Goal: Task Accomplishment & Management: Manage account settings

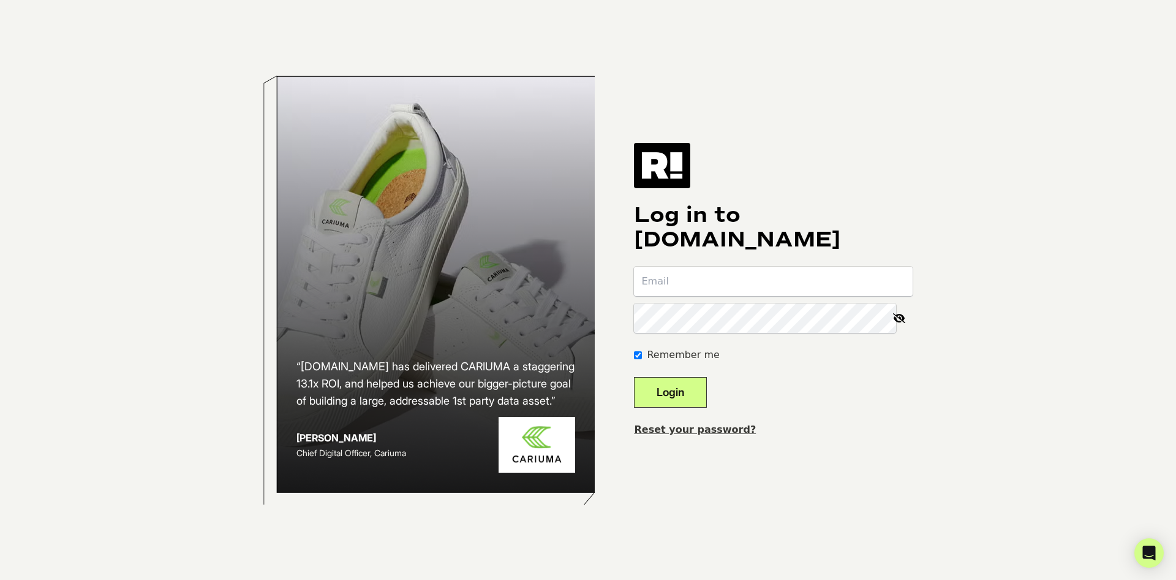
type input "[EMAIL_ADDRESS][DOMAIN_NAME]"
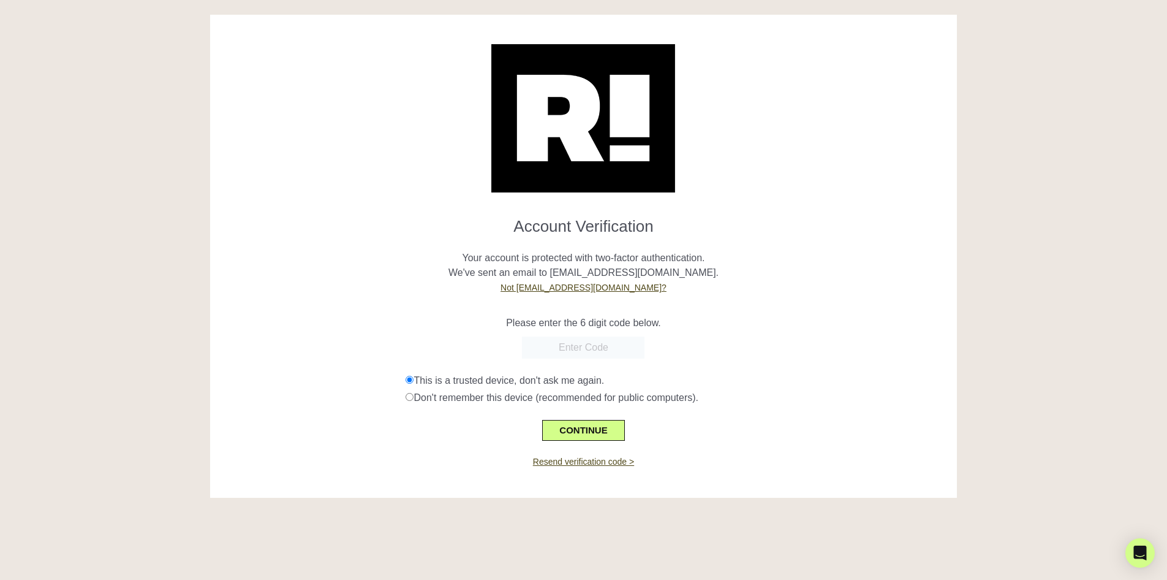
click at [828, 311] on div "Please enter the 6 digit code below." at bounding box center [583, 315] width 729 height 29
click at [576, 347] on input "text" at bounding box center [583, 347] width 123 height 22
click at [562, 343] on input "text" at bounding box center [583, 347] width 123 height 22
drag, startPoint x: 883, startPoint y: 248, endPoint x: 872, endPoint y: 240, distance: 14.0
click at [882, 248] on p "Your account is protected with two-factor authentication. We've sent an email t…" at bounding box center [583, 265] width 729 height 59
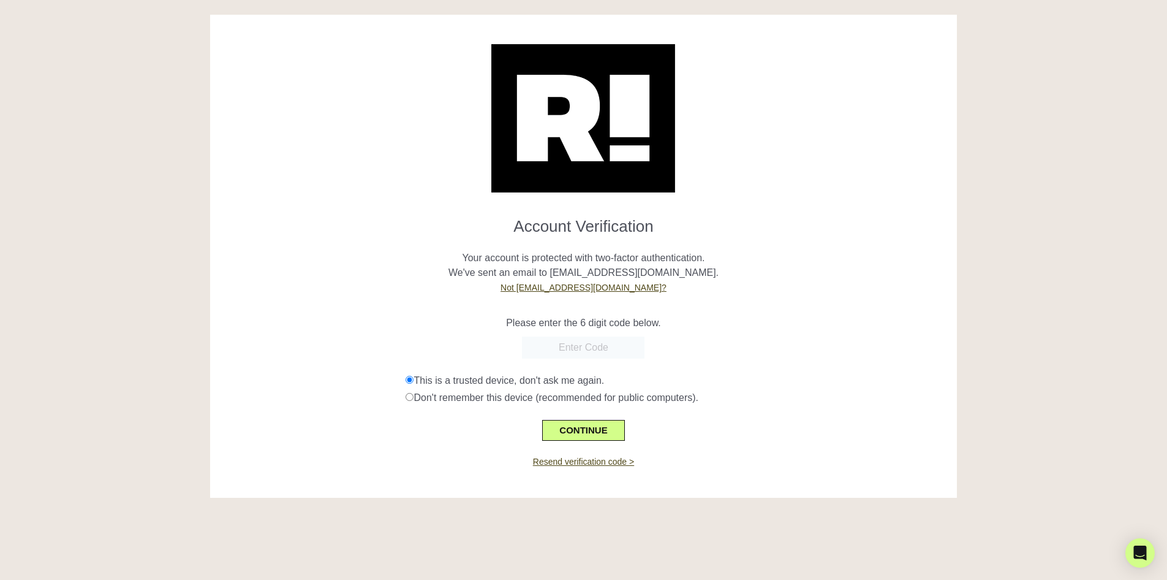
click at [568, 343] on input "text" at bounding box center [583, 347] width 123 height 22
type input "219307"
drag, startPoint x: 339, startPoint y: 300, endPoint x: 350, endPoint y: 308, distance: 13.8
click at [342, 302] on div "Please enter the 6 digit code below." at bounding box center [583, 315] width 729 height 29
click at [575, 425] on button "CONTINUE" at bounding box center [583, 430] width 82 height 21
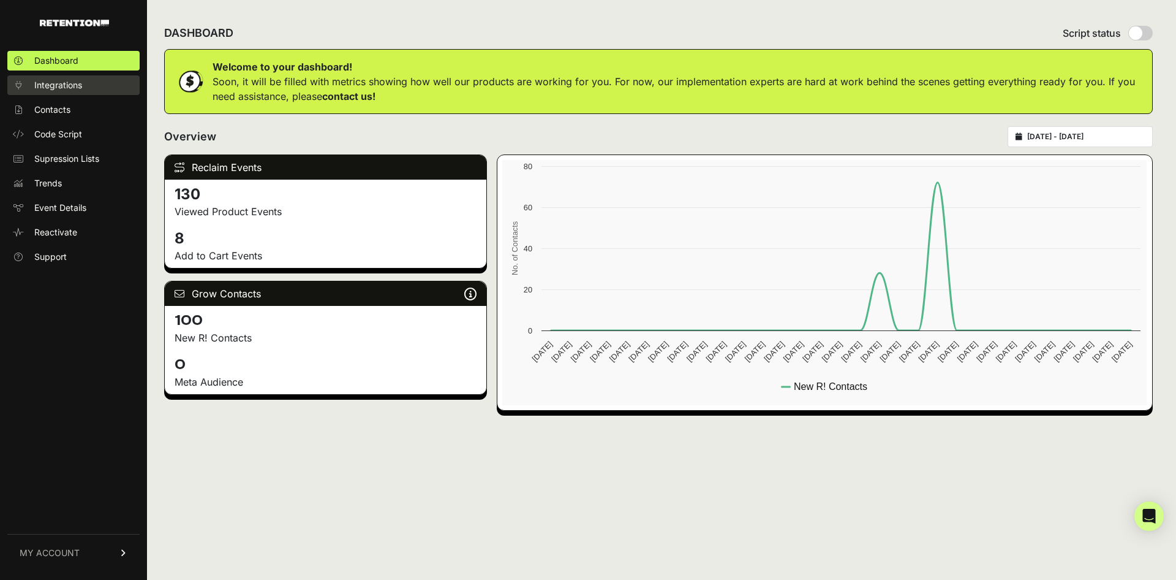
click at [47, 89] on span "Integrations" at bounding box center [58, 85] width 48 height 12
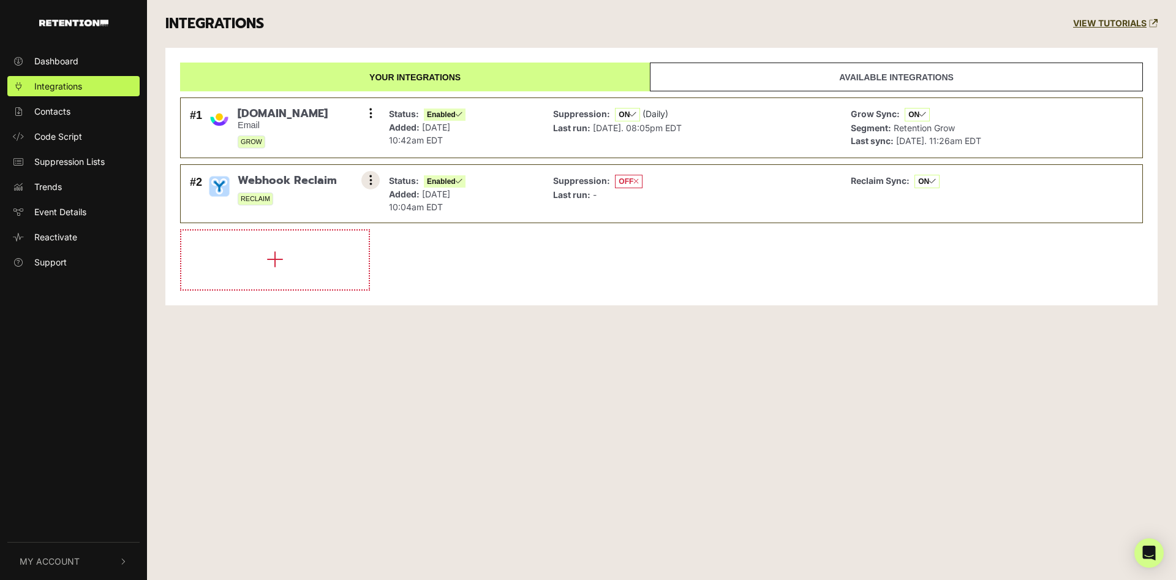
click at [375, 183] on button at bounding box center [370, 180] width 18 height 18
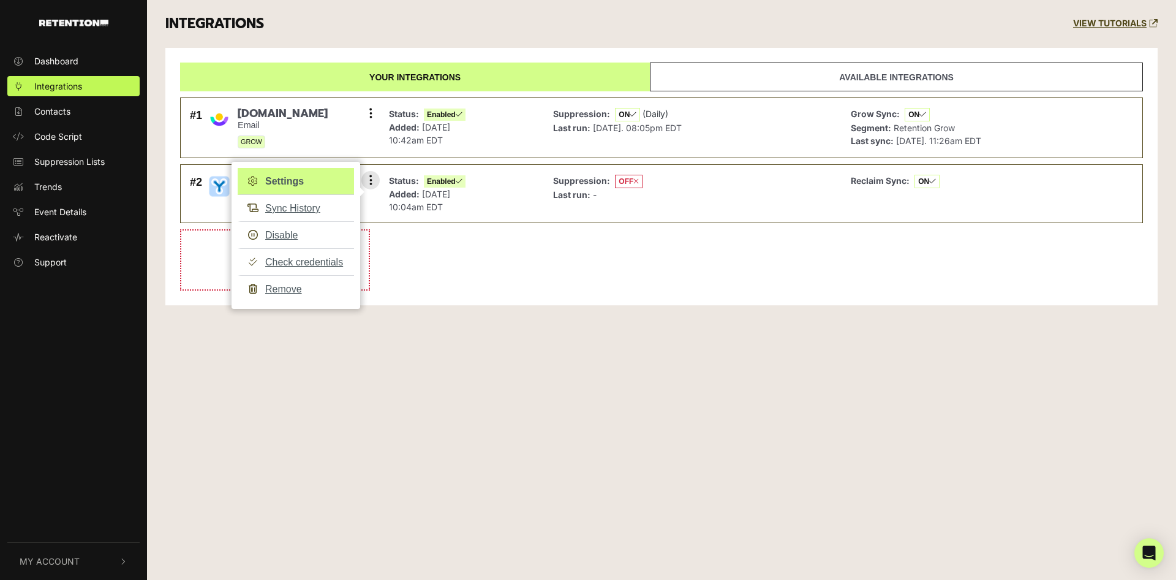
click at [300, 180] on link "Settings" at bounding box center [296, 181] width 116 height 27
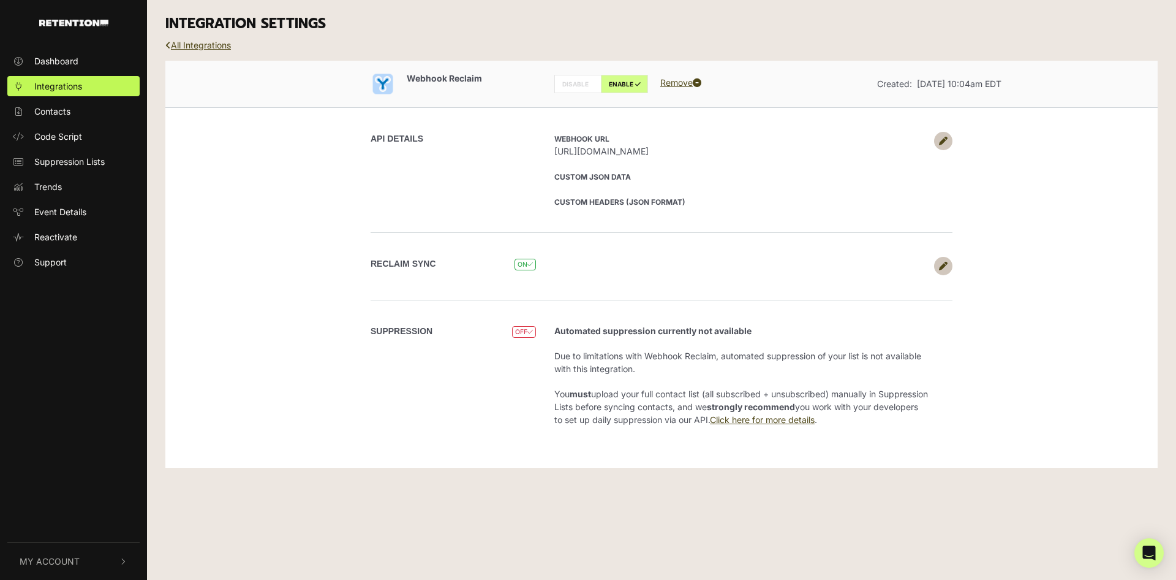
click at [953, 138] on div "API DETAILS Webhook URL [URL][DOMAIN_NAME] Custom JSON Data Custom Headers (JSO…" at bounding box center [661, 169] width 698 height 125
click at [942, 143] on icon at bounding box center [943, 141] width 9 height 9
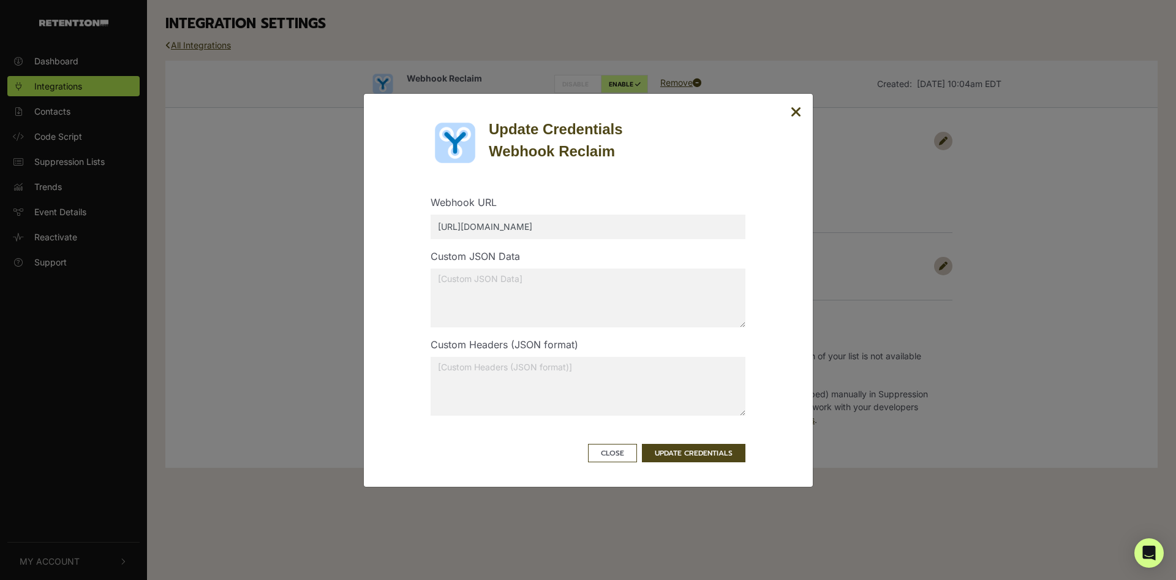
click at [699, 222] on input "[URL][DOMAIN_NAME]" at bounding box center [588, 226] width 315 height 25
drag, startPoint x: 665, startPoint y: 229, endPoint x: 417, endPoint y: 228, distance: 248.1
click at [417, 228] on div "Update Credentials Webhook Reclaim Webhook URL [URL][DOMAIN_NAME] Custom JSON D…" at bounding box center [588, 290] width 400 height 344
paste input "[DOMAIN_NAME]/AdvancedBioRetention"
type input "[URL][DOMAIN_NAME]"
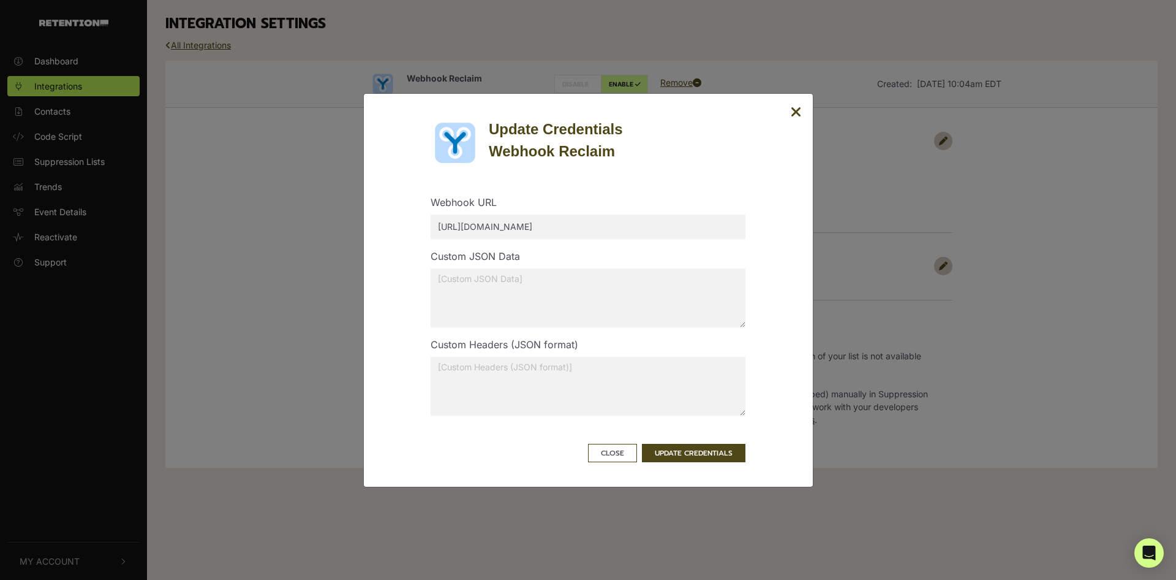
click at [597, 283] on textarea at bounding box center [588, 297] width 315 height 59
paste textarea "[URL][DOMAIN_NAME]"
drag, startPoint x: 687, startPoint y: 233, endPoint x: 372, endPoint y: 222, distance: 315.7
click at [372, 222] on div "Update Credentials Webhook Reclaim Webhook URL [URL][DOMAIN_NAME] Custom JSON D…" at bounding box center [588, 290] width 450 height 394
drag, startPoint x: 608, startPoint y: 307, endPoint x: 627, endPoint y: 307, distance: 18.4
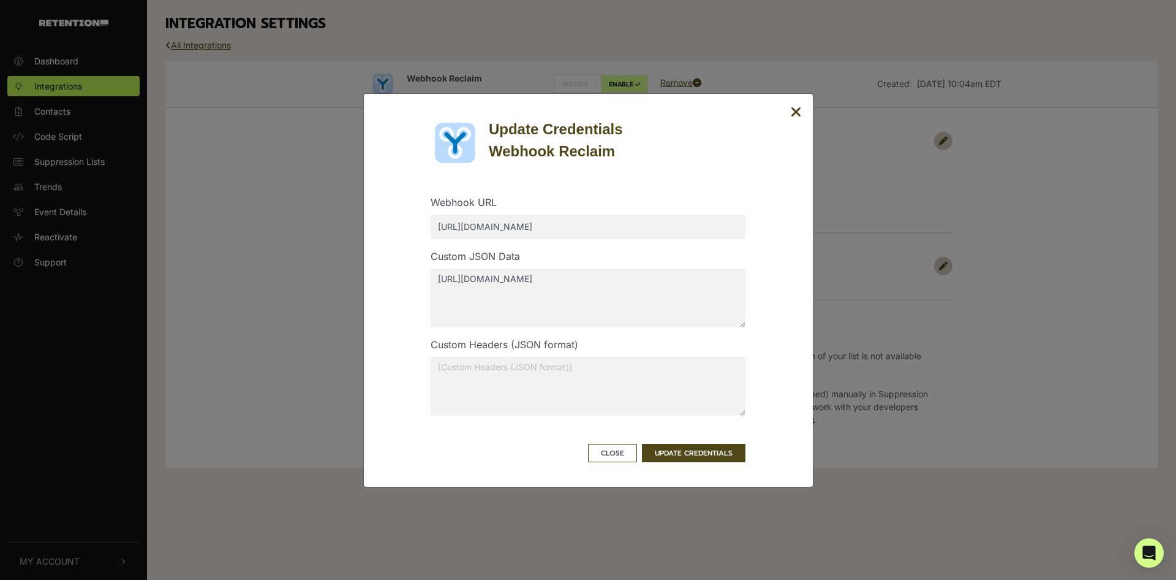
click at [608, 307] on textarea "[URL][DOMAIN_NAME]" at bounding box center [588, 297] width 315 height 59
paste textarea "[URL][DOMAIN_NAME]"
drag, startPoint x: 618, startPoint y: 279, endPoint x: 356, endPoint y: 266, distance: 261.9
click at [349, 266] on div "Update Credentials Webhook Reclaim Webhook URL [URL][DOMAIN_NAME] Custom JSON D…" at bounding box center [588, 290] width 1176 height 580
type textarea "[URL][DOMAIN_NAME] [URL][DOMAIN_NAME]"
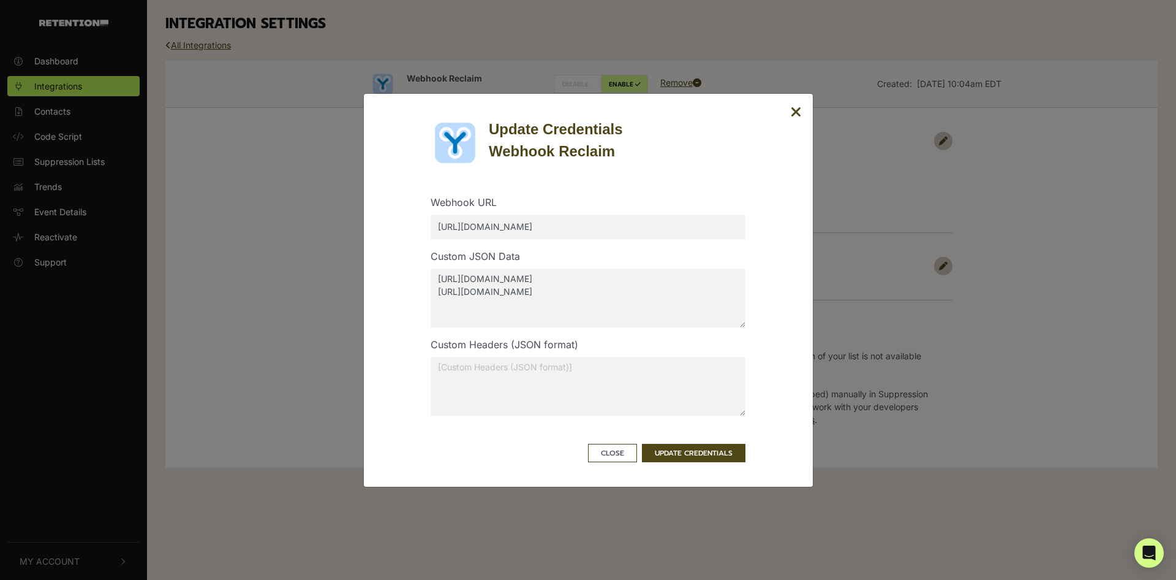
drag, startPoint x: 670, startPoint y: 228, endPoint x: 338, endPoint y: 196, distance: 333.6
click at [354, 196] on div "Update Credentials Webhook Reclaim Webhook URL [URL][DOMAIN_NAME] Custom JSON D…" at bounding box center [588, 290] width 1176 height 580
paste input "[DOMAIN_NAME]/AdvancedBioRetention"
type input "[URL][DOMAIN_NAME]"
drag, startPoint x: 689, startPoint y: 292, endPoint x: 382, endPoint y: 287, distance: 307.0
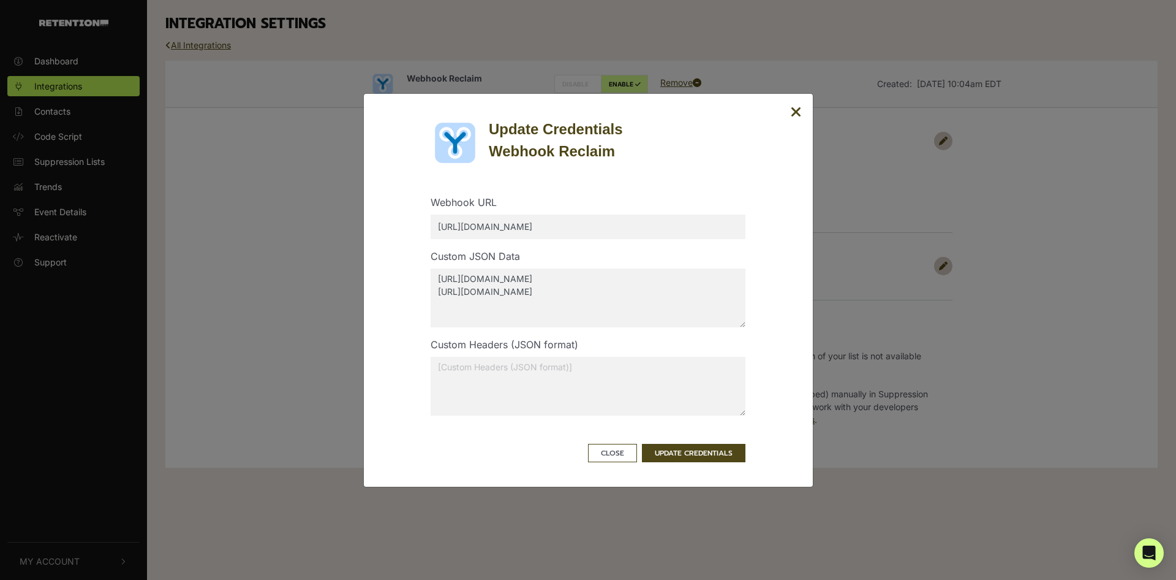
click at [382, 287] on div "Update Credentials Webhook Reclaim Webhook URL [URL][DOMAIN_NAME] Custom JSON D…" at bounding box center [588, 290] width 450 height 394
type textarea "[URL][DOMAIN_NAME]"
click at [691, 457] on button "UPDATE CREDENTIALS" at bounding box center [694, 453] width 104 height 18
